Goal: Transaction & Acquisition: Book appointment/travel/reservation

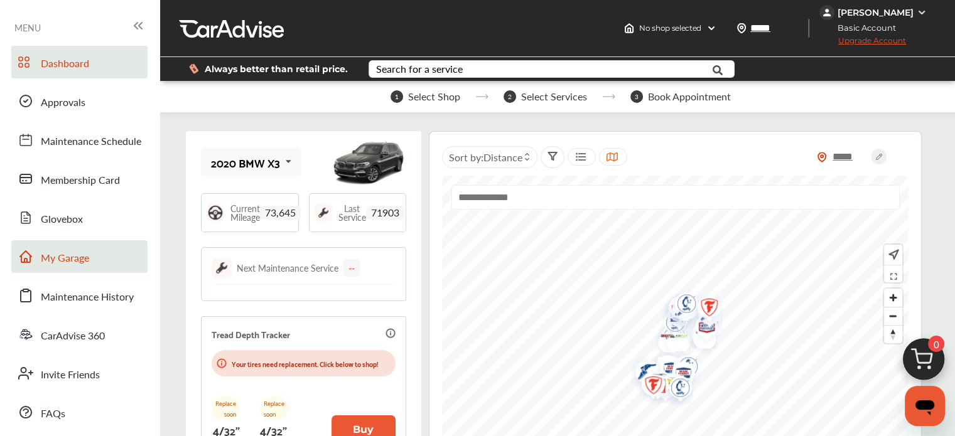
click at [105, 256] on link "My Garage" at bounding box center [79, 256] width 136 height 33
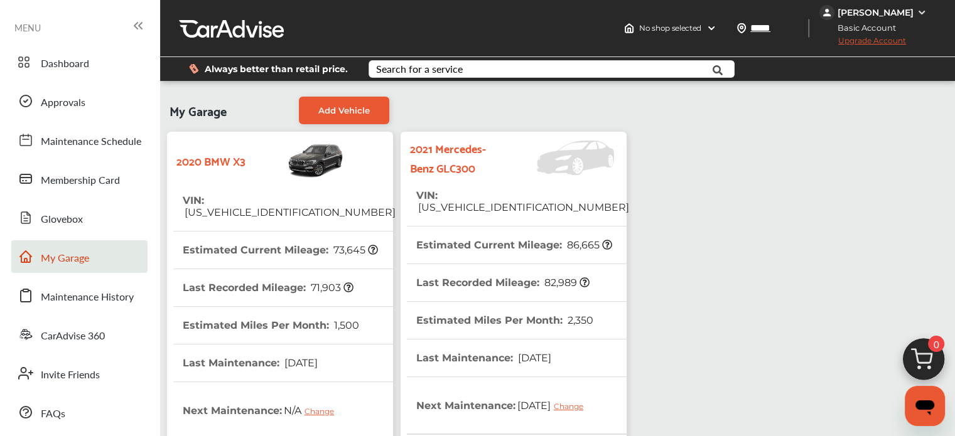
scroll to position [358, 0]
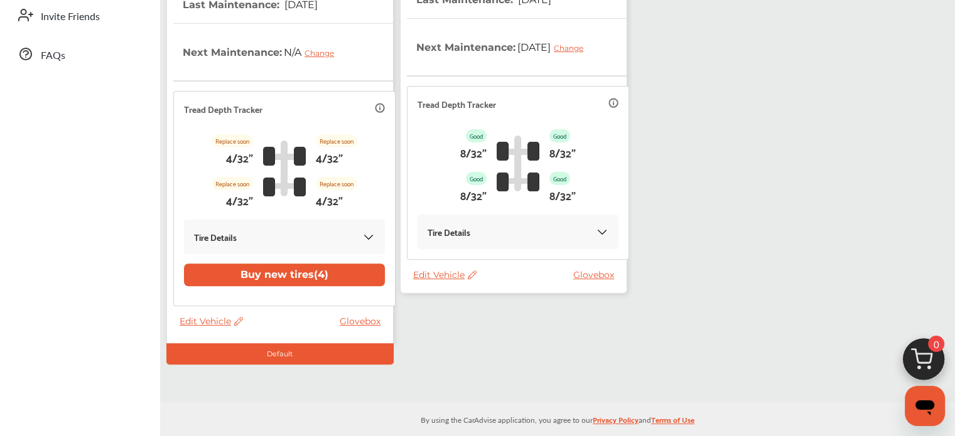
click at [458, 271] on span "Edit Vehicle" at bounding box center [444, 274] width 63 height 11
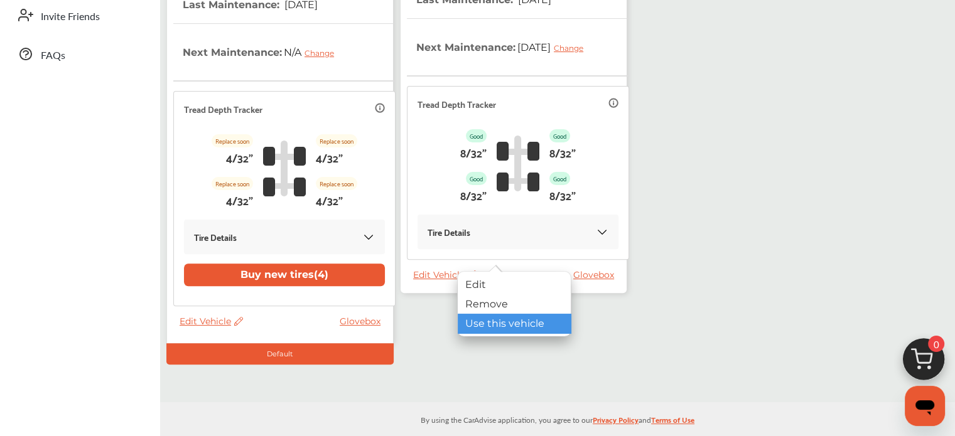
click at [466, 321] on div "Use this vehicle" at bounding box center [514, 323] width 113 height 19
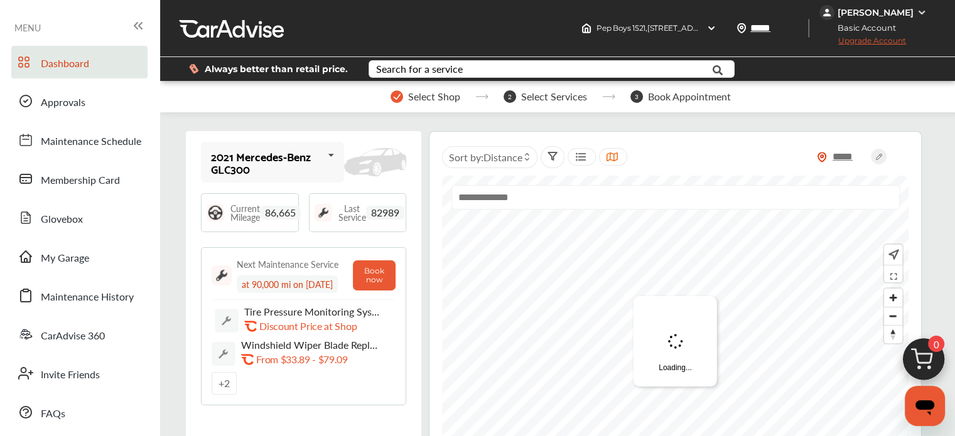
click at [919, 355] on img at bounding box center [923, 363] width 60 height 60
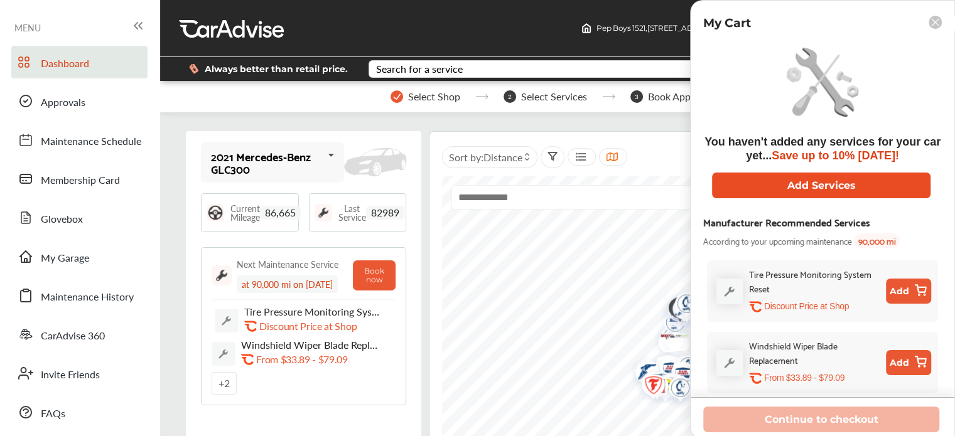
click at [799, 183] on button "Add Services" at bounding box center [821, 186] width 218 height 26
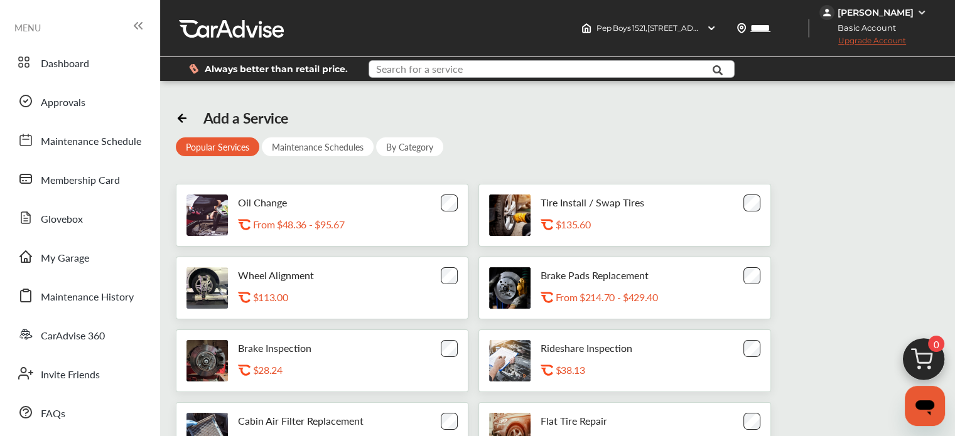
click at [474, 76] on input "text" at bounding box center [540, 70] width 341 height 19
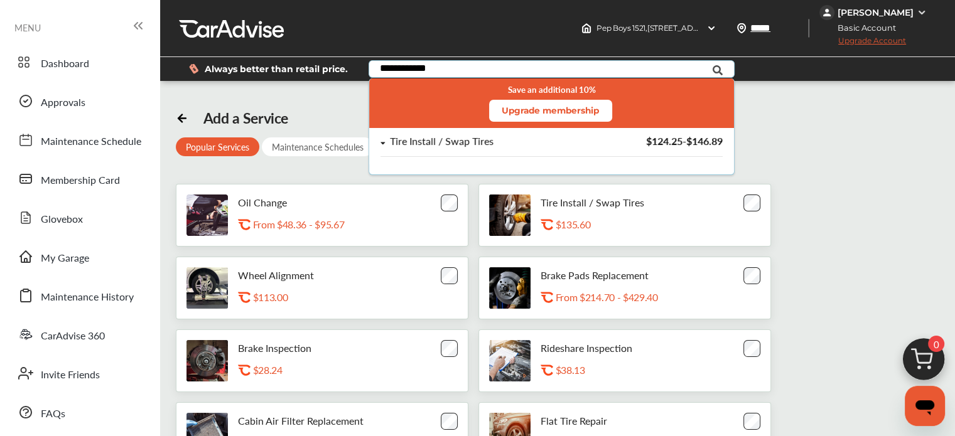
type input "**********"
click at [441, 132] on div "Tire Install / Swap Tires $124.25 - $146.89" at bounding box center [551, 146] width 365 height 36
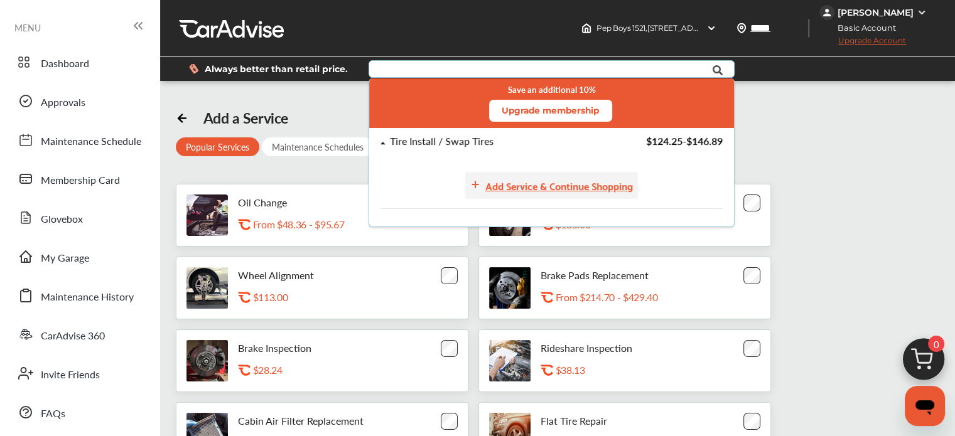
click at [501, 190] on div "Add Service & Continue Shopping" at bounding box center [558, 185] width 147 height 17
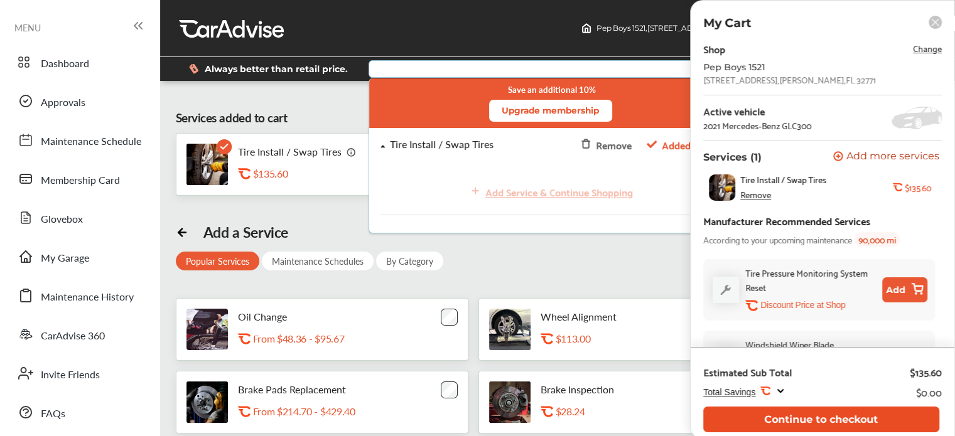
click at [762, 412] on button "Continue to checkout" at bounding box center [821, 420] width 236 height 26
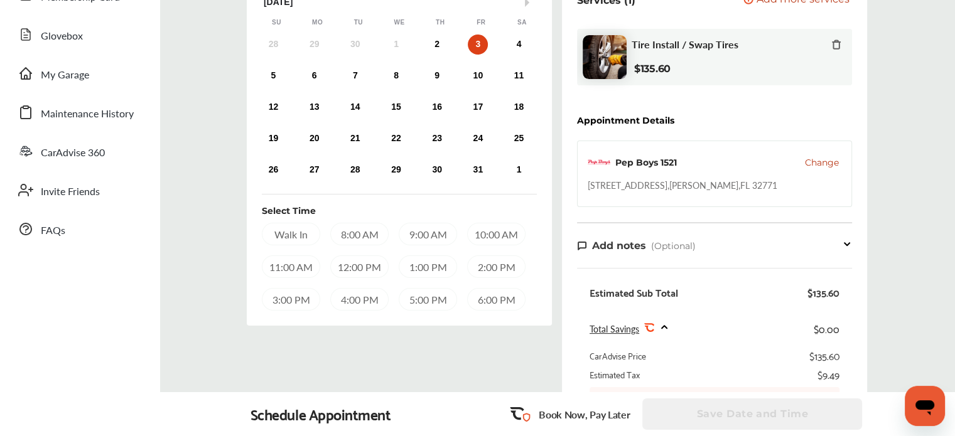
scroll to position [183, 0]
click at [311, 80] on div "6" at bounding box center [314, 76] width 20 height 20
click at [410, 239] on div "9:00 AM" at bounding box center [428, 234] width 58 height 23
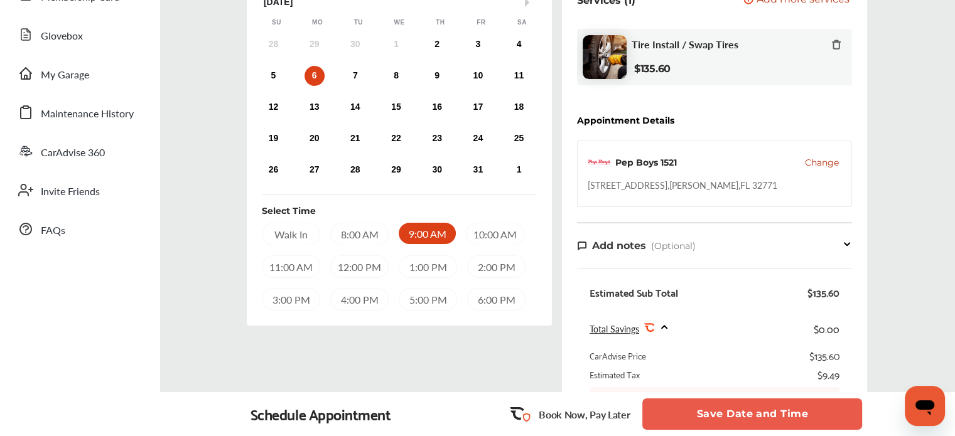
click at [702, 411] on button "Save Date and Time" at bounding box center [752, 414] width 220 height 31
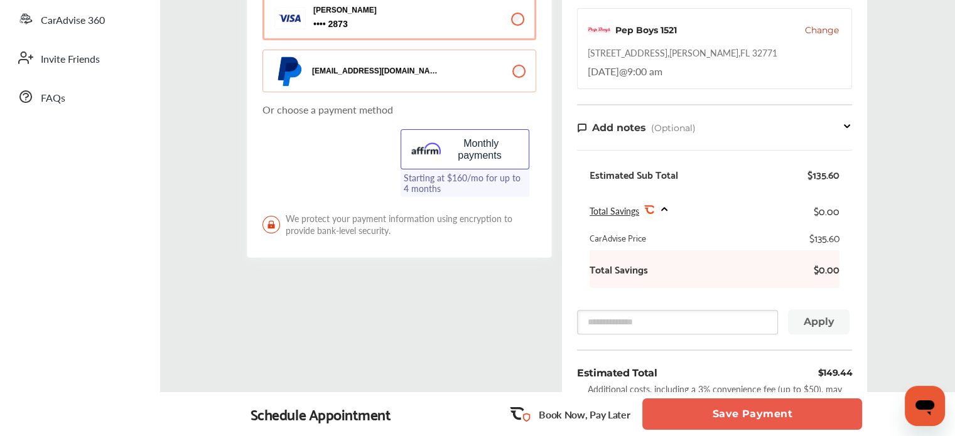
scroll to position [326, 0]
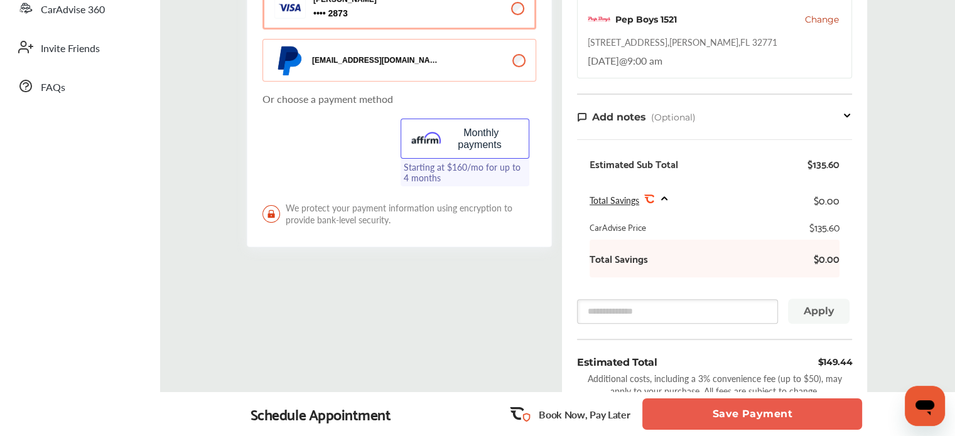
click at [717, 411] on button "Save Payment" at bounding box center [752, 414] width 220 height 31
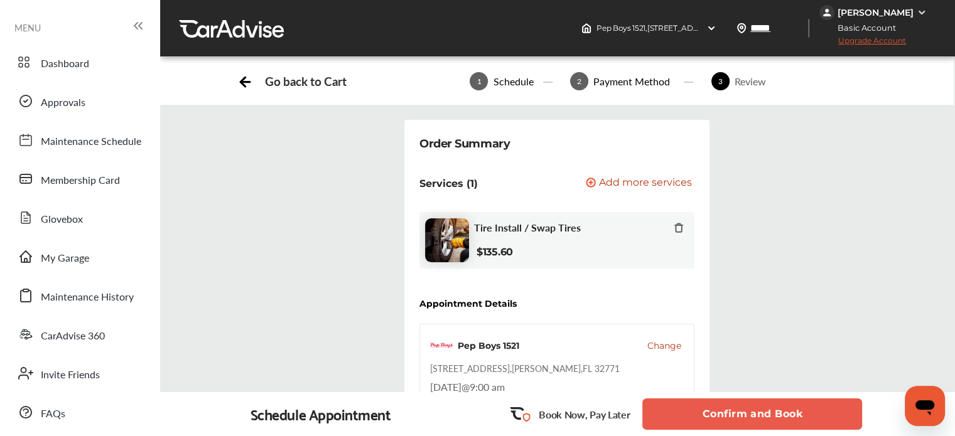
click at [693, 408] on button "Confirm and Book" at bounding box center [752, 414] width 220 height 31
